Goal: Information Seeking & Learning: Understand process/instructions

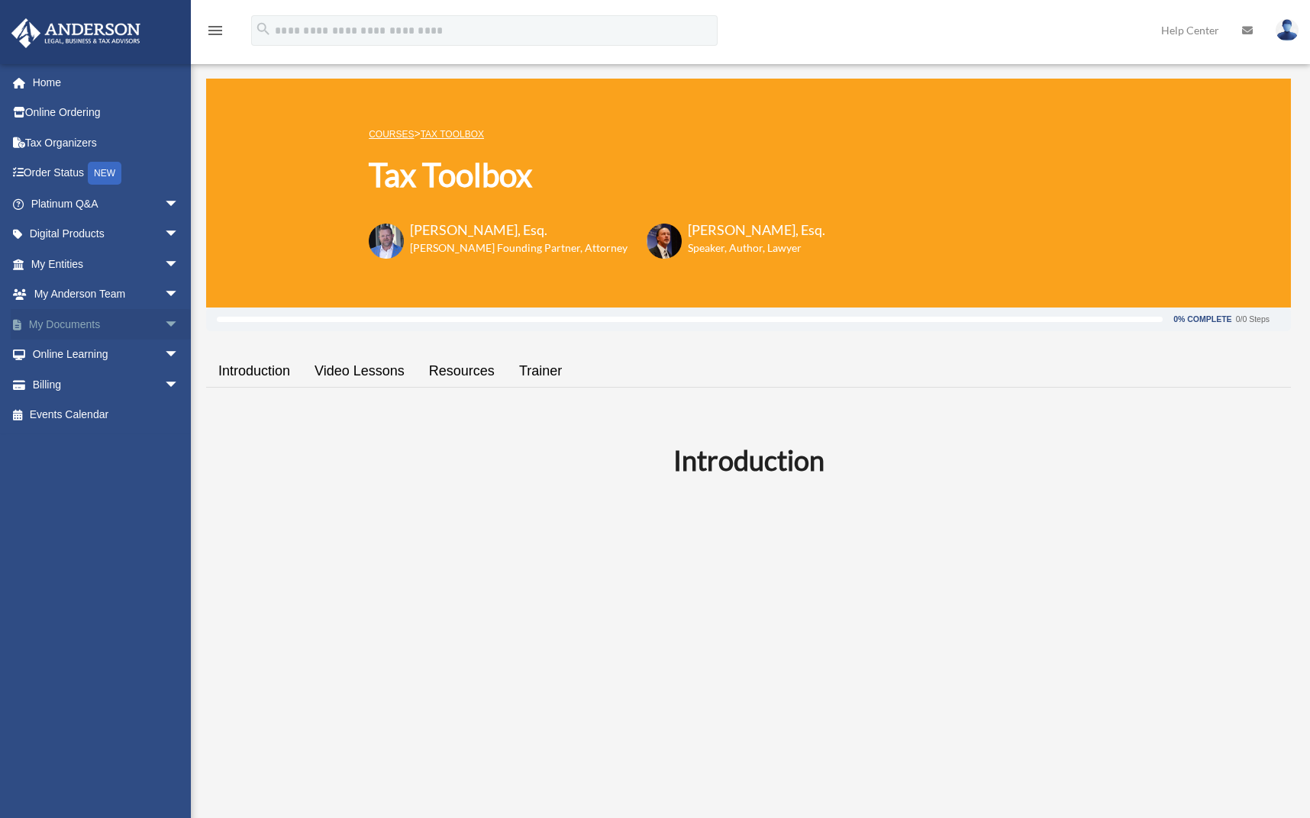
click at [164, 320] on span "arrow_drop_down" at bounding box center [179, 324] width 31 height 31
click at [63, 351] on link "Box" at bounding box center [111, 355] width 181 height 31
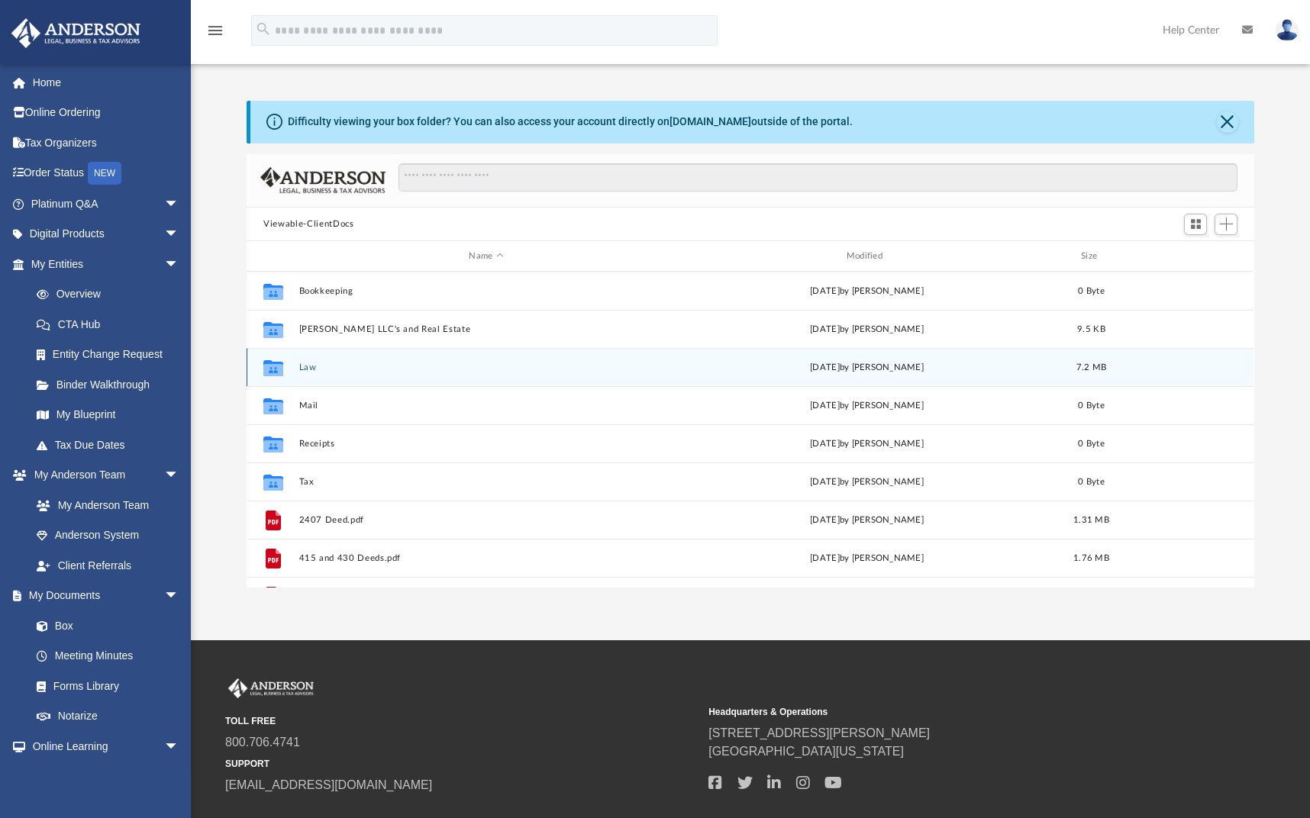
click at [309, 370] on button "Law" at bounding box center [486, 368] width 374 height 10
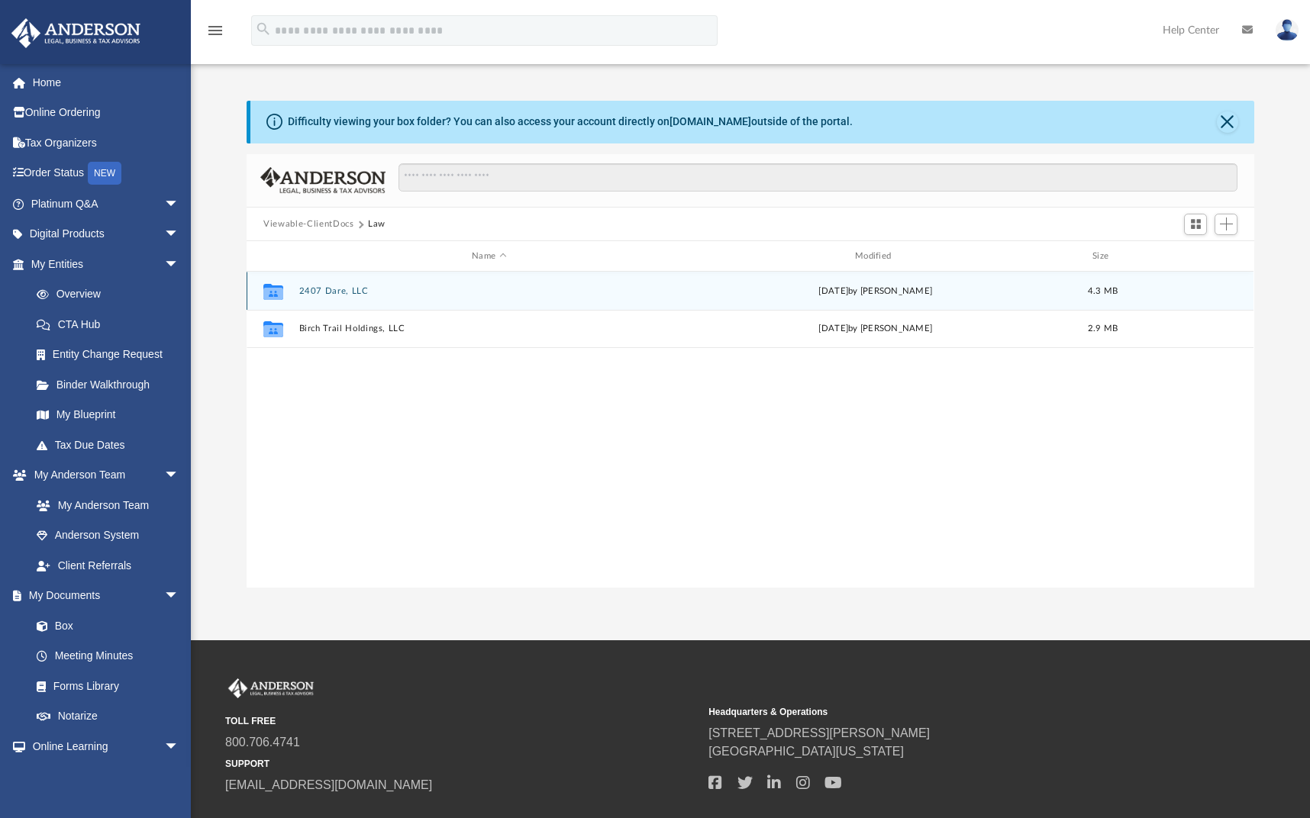
click at [336, 295] on button "2407 Dare, LLC" at bounding box center [489, 291] width 380 height 10
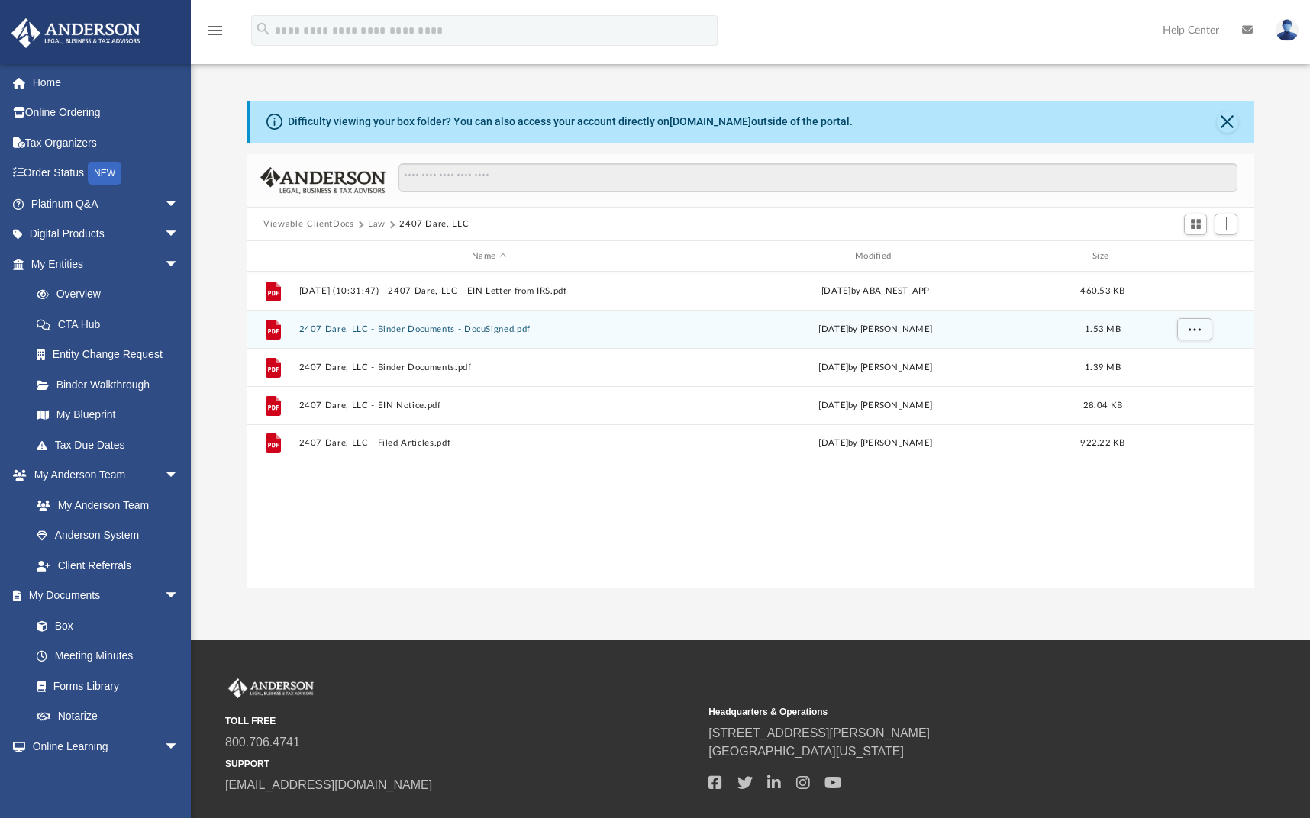
click at [437, 329] on button "2407 Dare, LLC - Binder Documents - DocuSigned.pdf" at bounding box center [489, 329] width 380 height 10
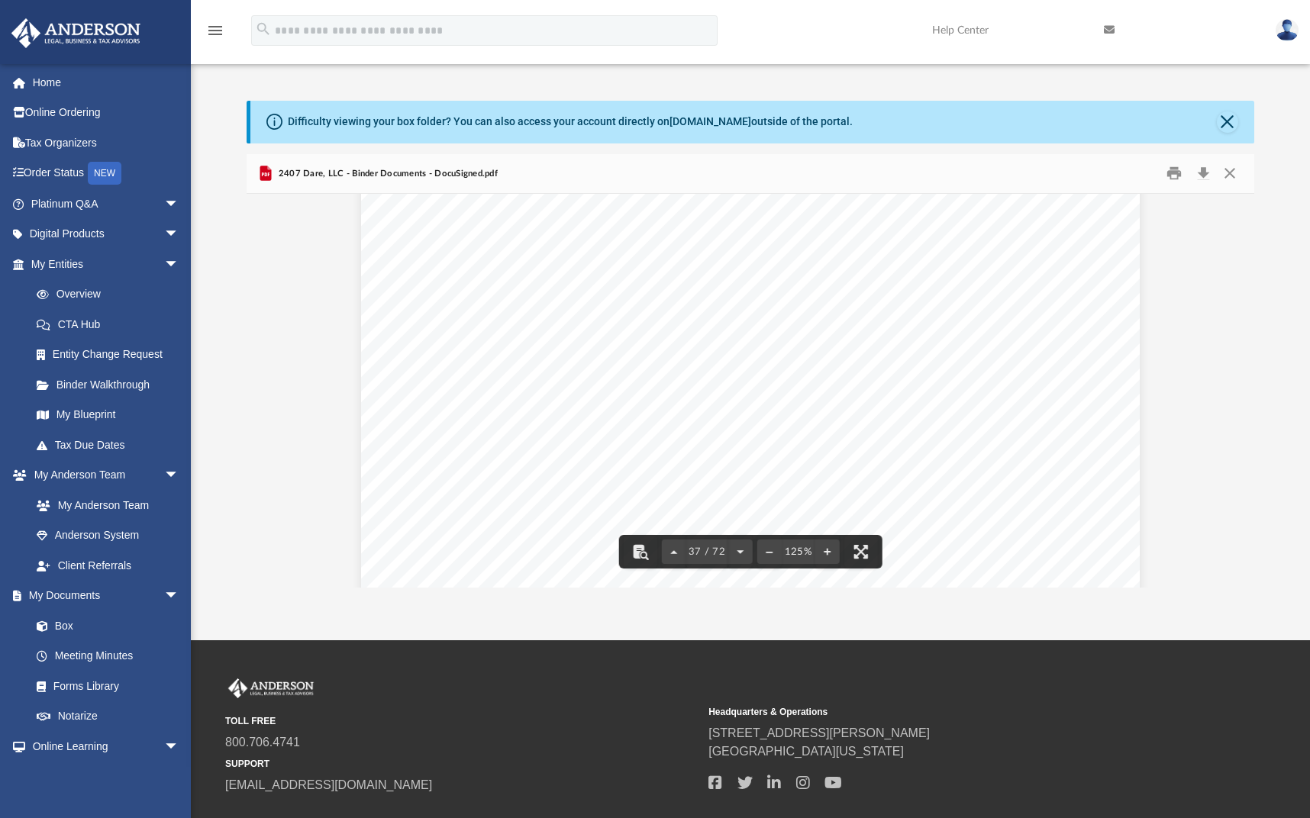
scroll to position [37279, 0]
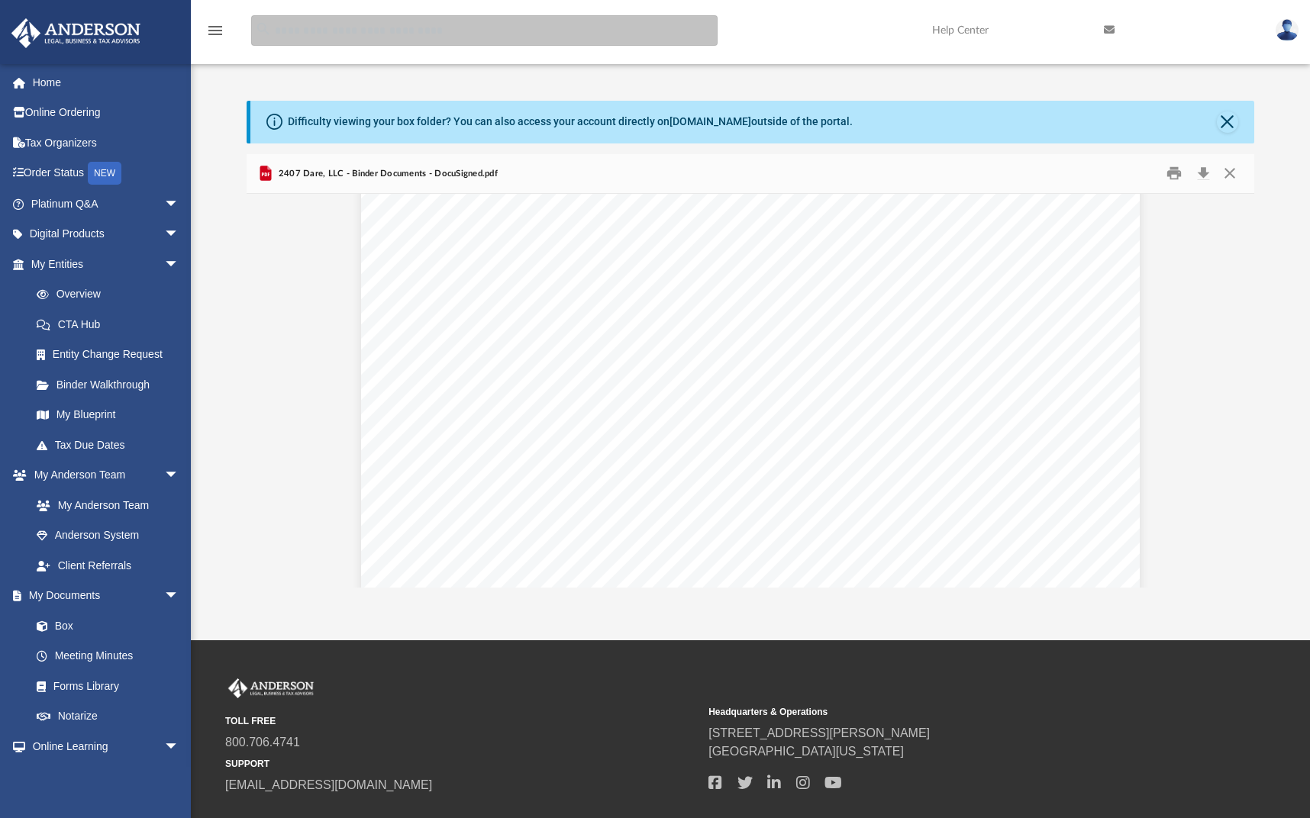
click at [308, 28] on input "search" at bounding box center [484, 30] width 466 height 31
type input "**********"
click at [308, 28] on input "**********" at bounding box center [484, 30] width 466 height 31
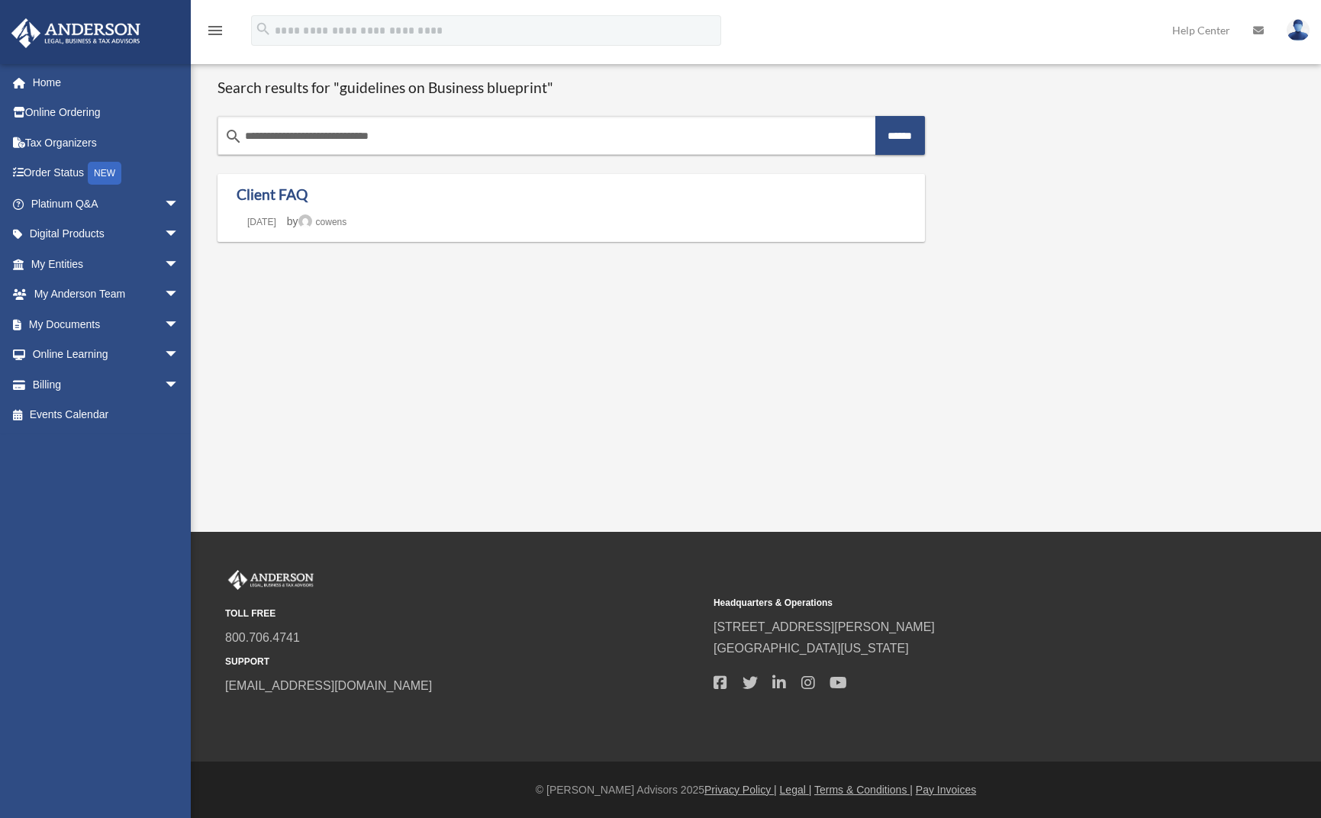
click at [1189, 29] on link "Help Center" at bounding box center [1201, 30] width 81 height 60
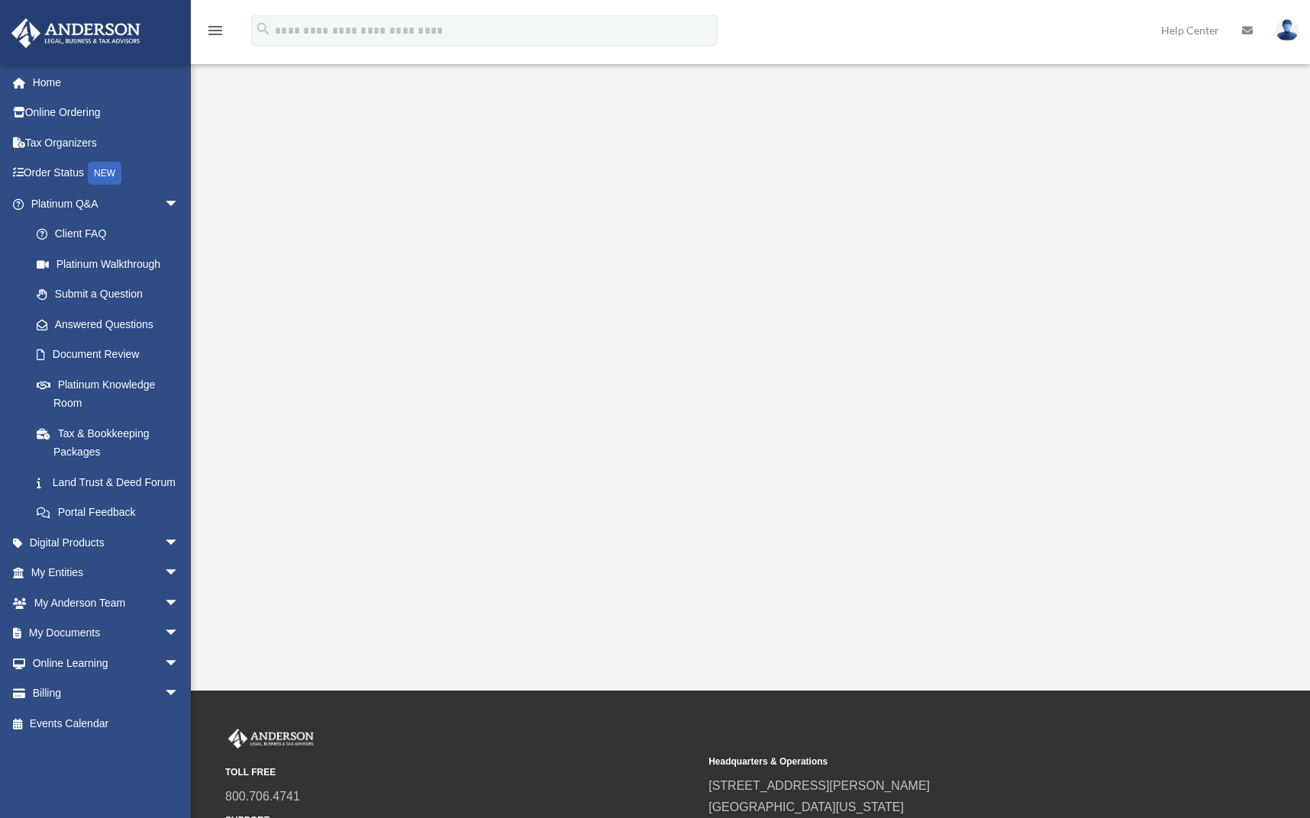
click at [221, 34] on icon "menu" at bounding box center [215, 30] width 18 height 18
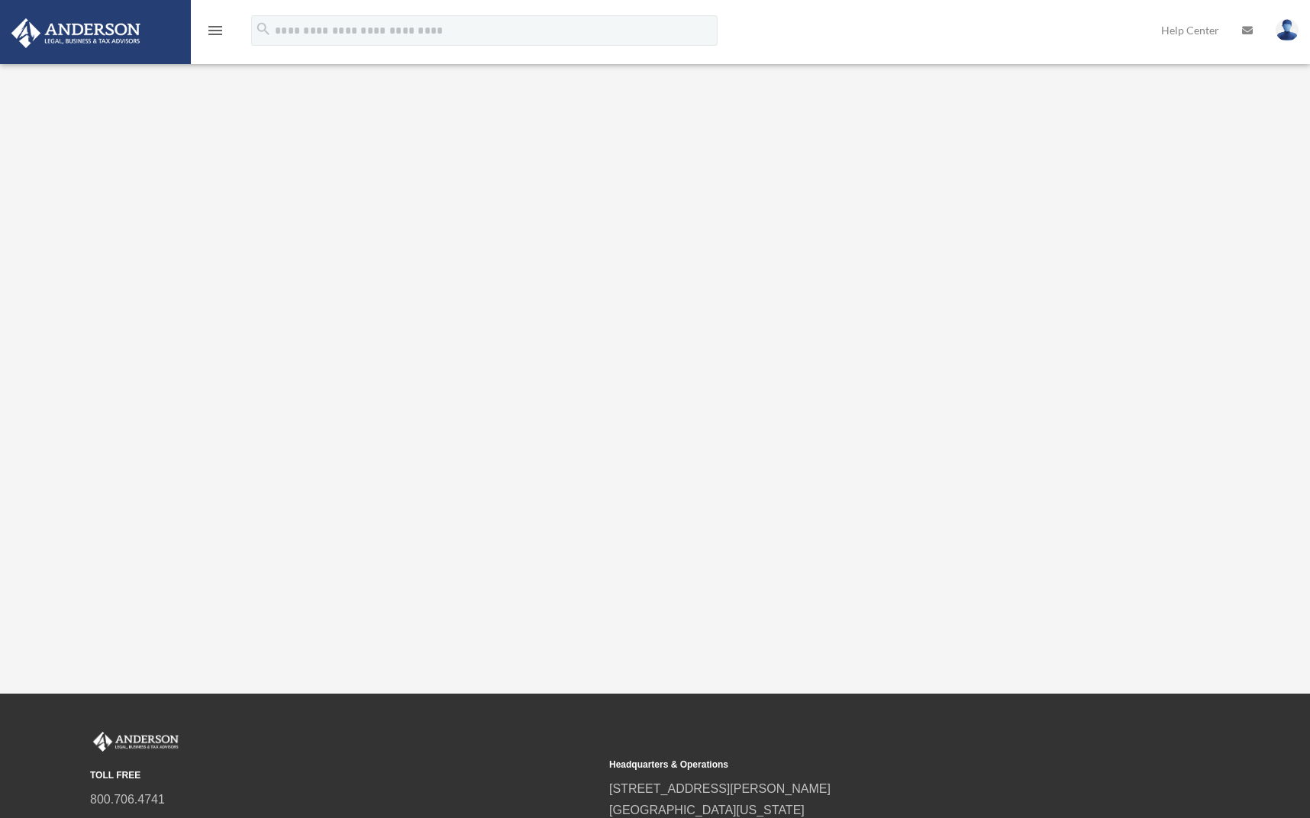
click at [221, 34] on icon "menu" at bounding box center [215, 30] width 18 height 18
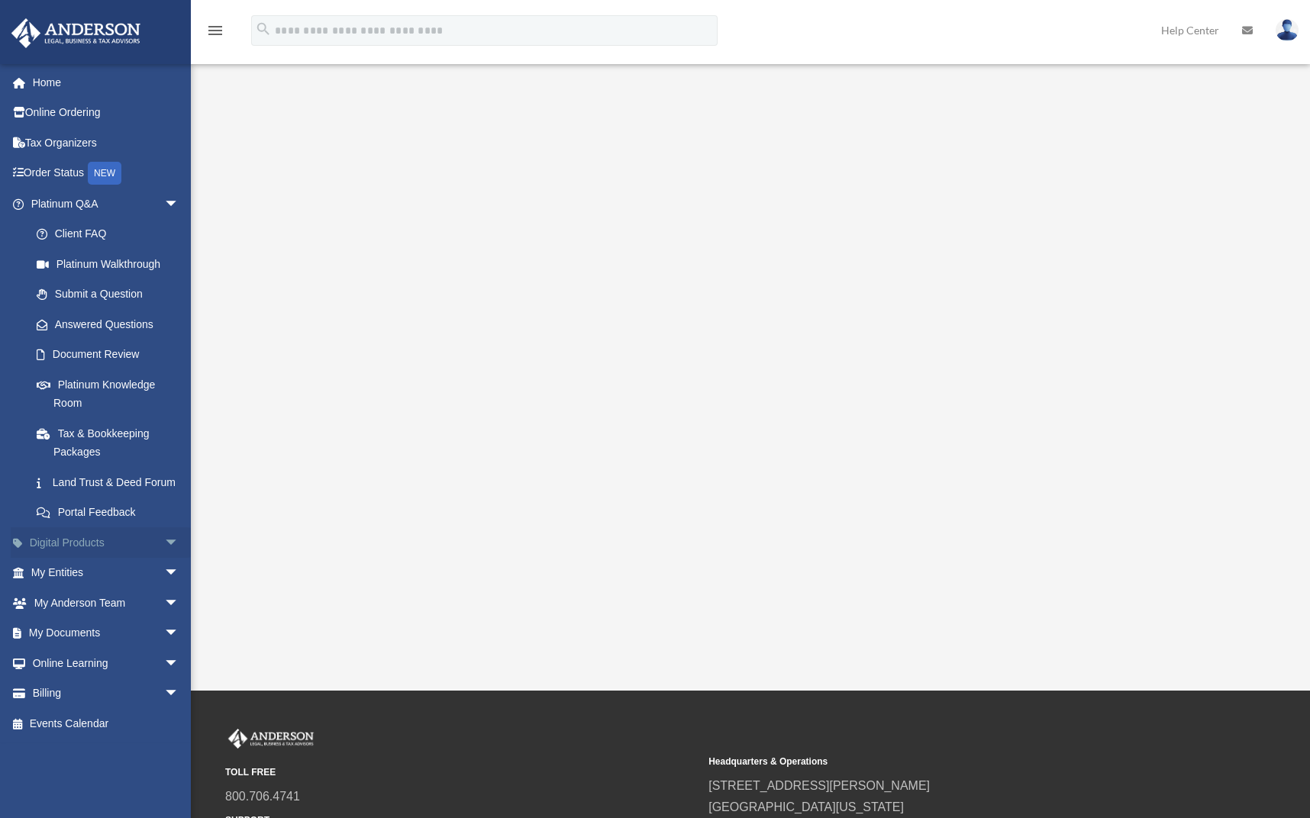
click at [164, 554] on span "arrow_drop_down" at bounding box center [179, 542] width 31 height 31
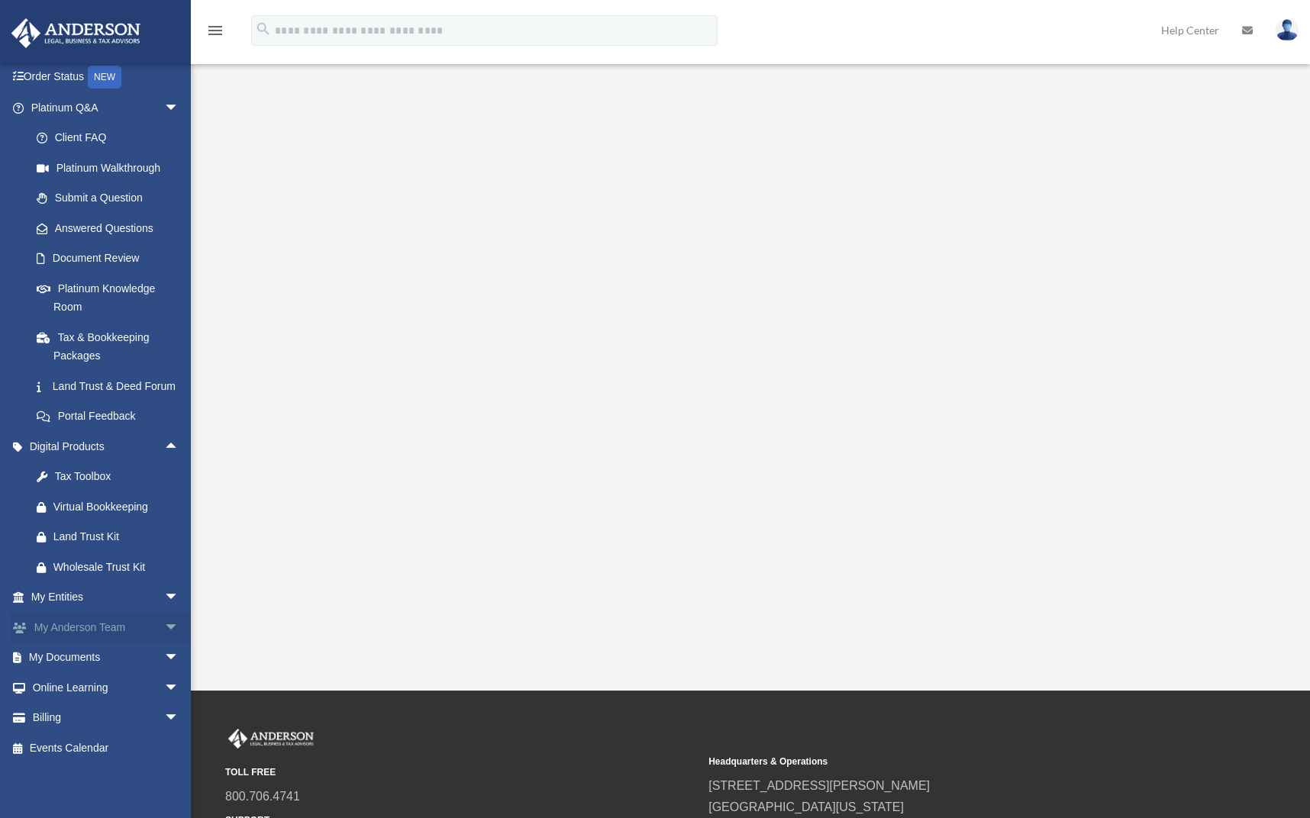
scroll to position [104, 0]
click at [164, 597] on span "arrow_drop_down" at bounding box center [179, 597] width 31 height 31
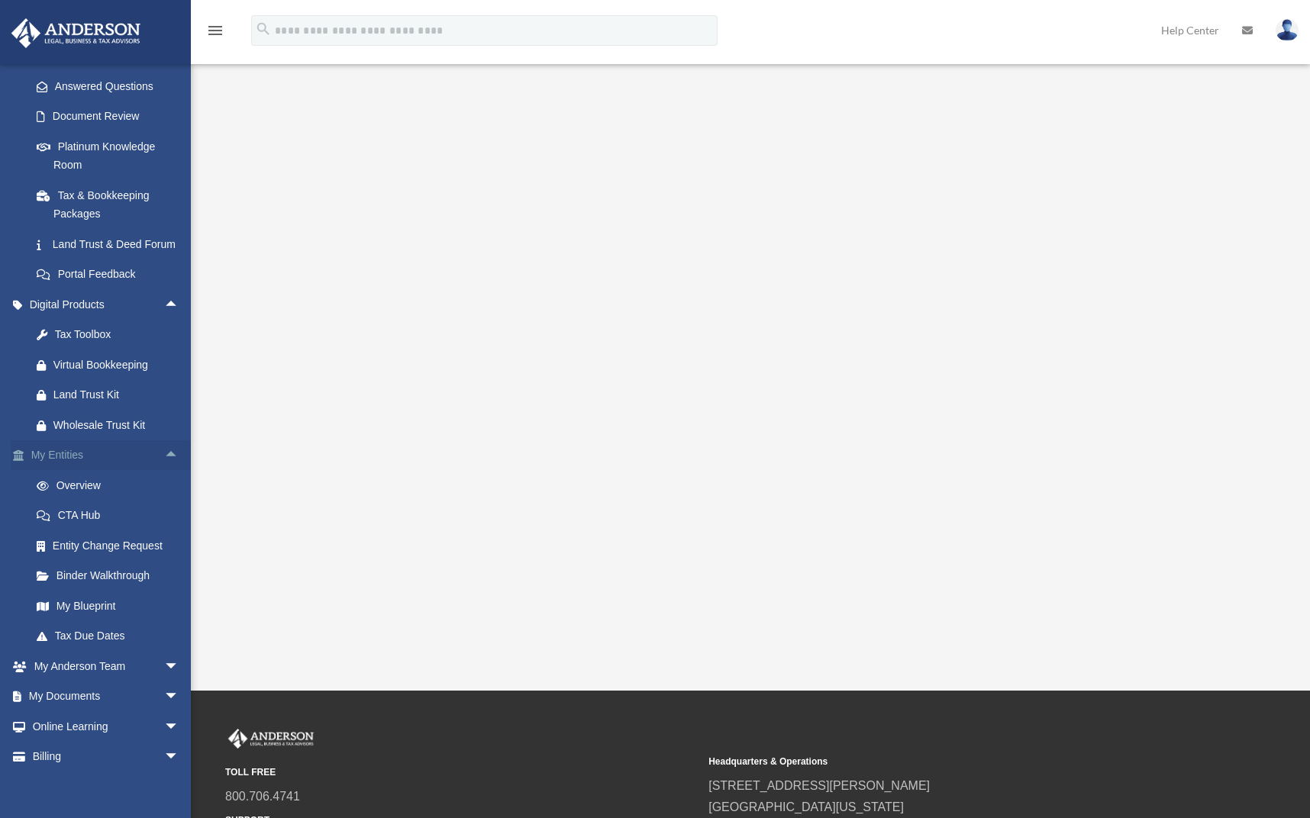
scroll to position [246, 0]
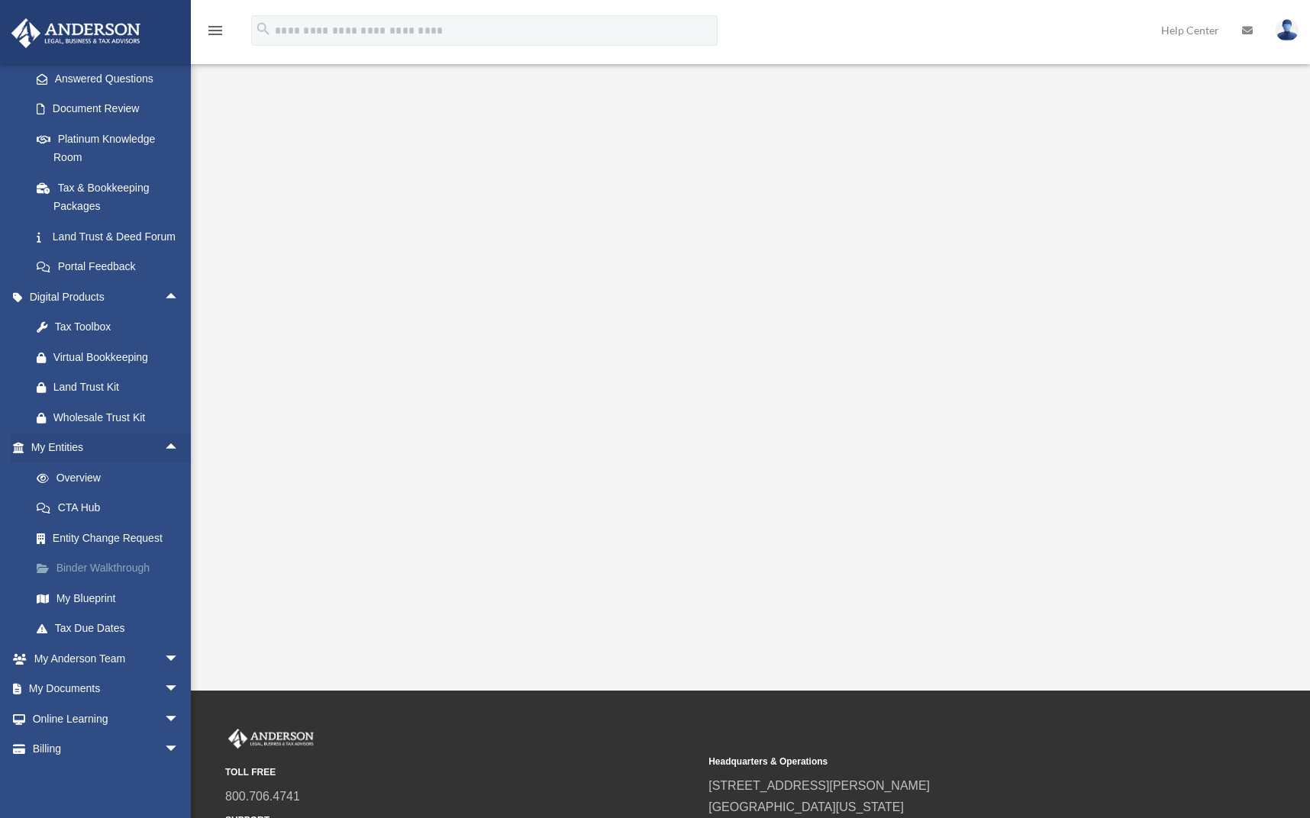
click at [121, 579] on link "Binder Walkthrough" at bounding box center [111, 568] width 181 height 31
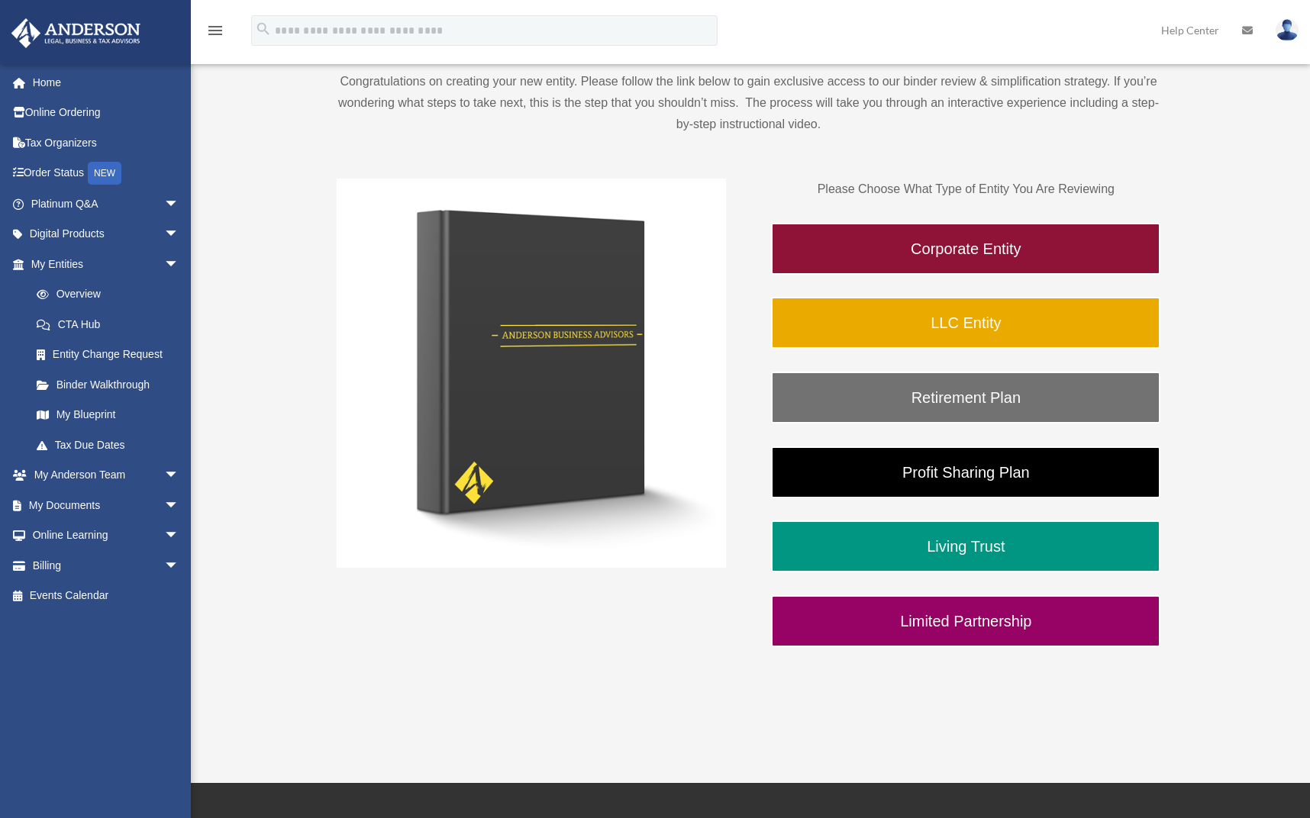
scroll to position [152, 0]
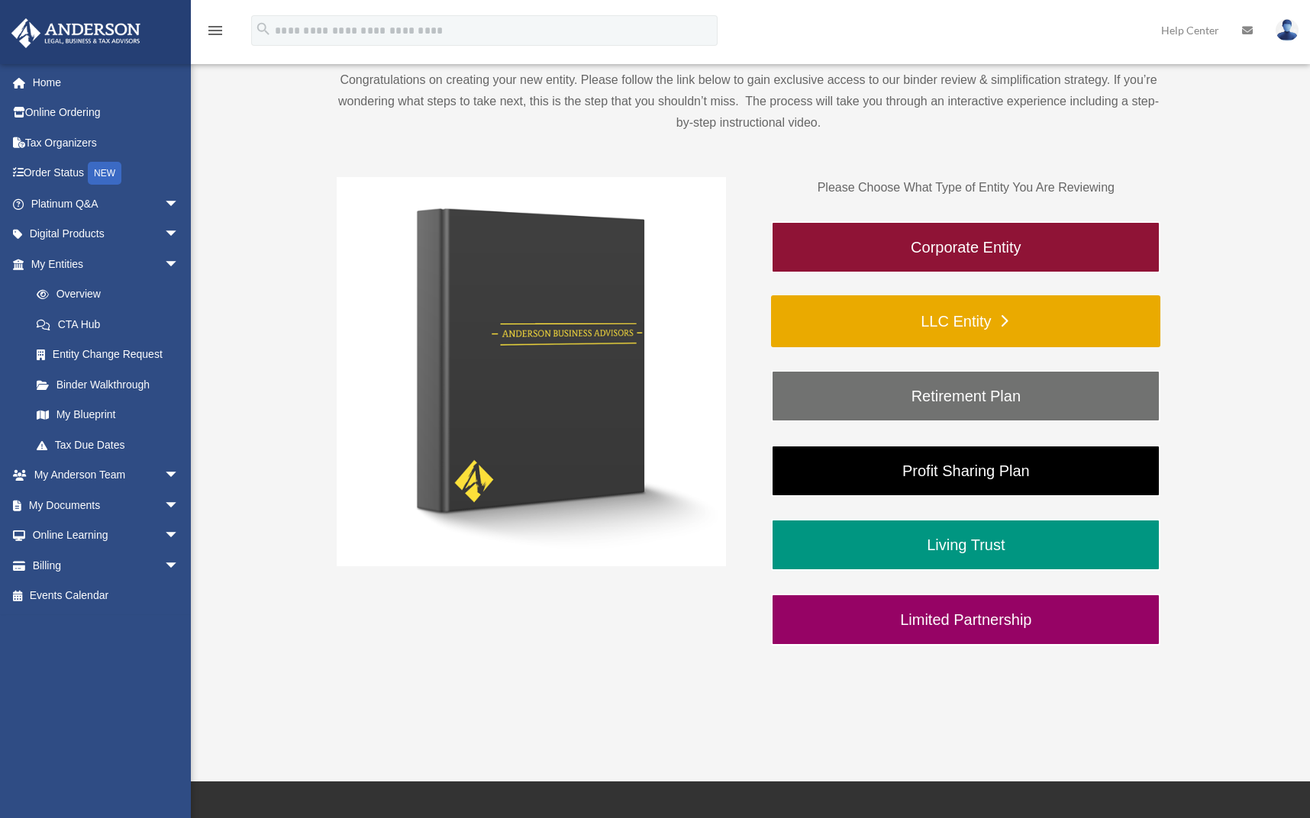
click at [999, 321] on link "LLC Entity" at bounding box center [965, 321] width 389 height 52
